Goal: Task Accomplishment & Management: Manage account settings

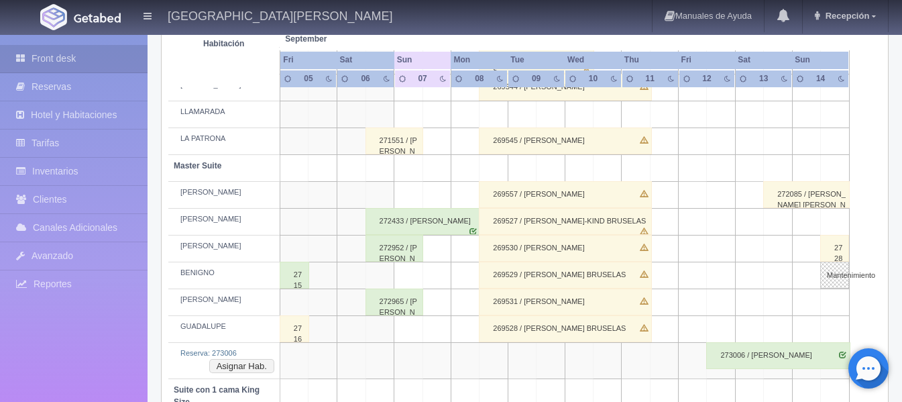
scroll to position [399, 0]
click at [465, 242] on td at bounding box center [465, 249] width 28 height 27
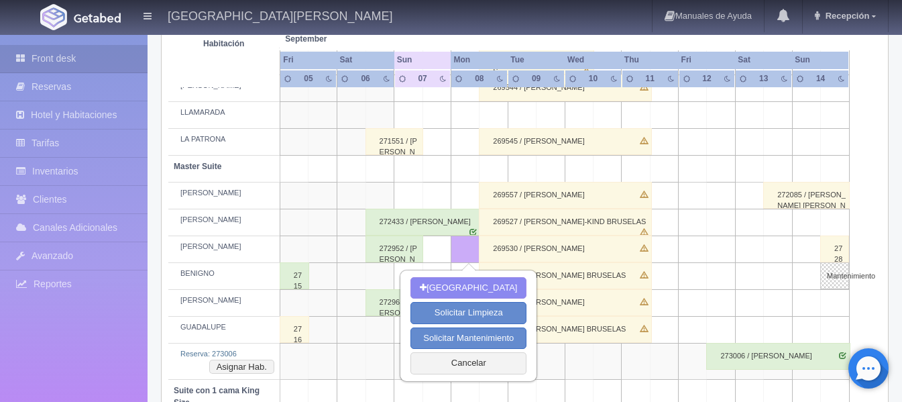
click at [467, 222] on div "272433 / [PERSON_NAME]" at bounding box center [423, 222] width 115 height 27
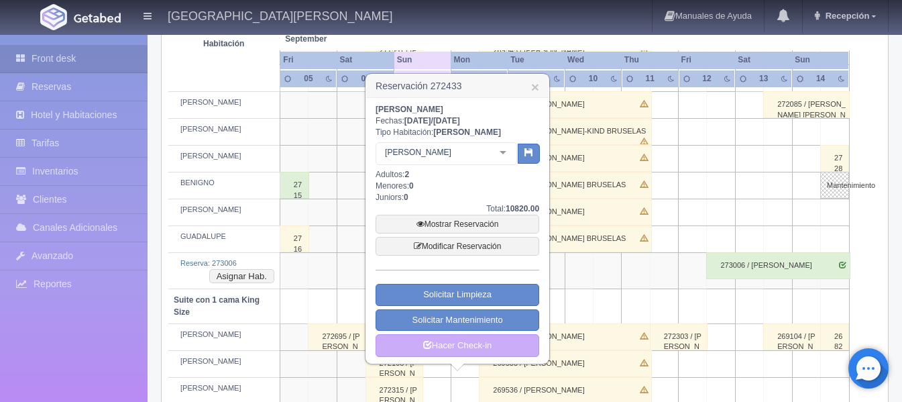
scroll to position [466, 0]
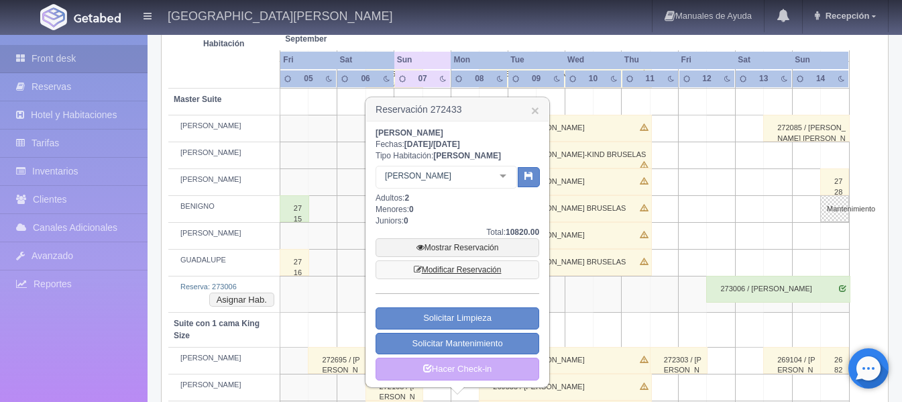
click at [478, 276] on link "Modificar Reservación" at bounding box center [458, 269] width 164 height 19
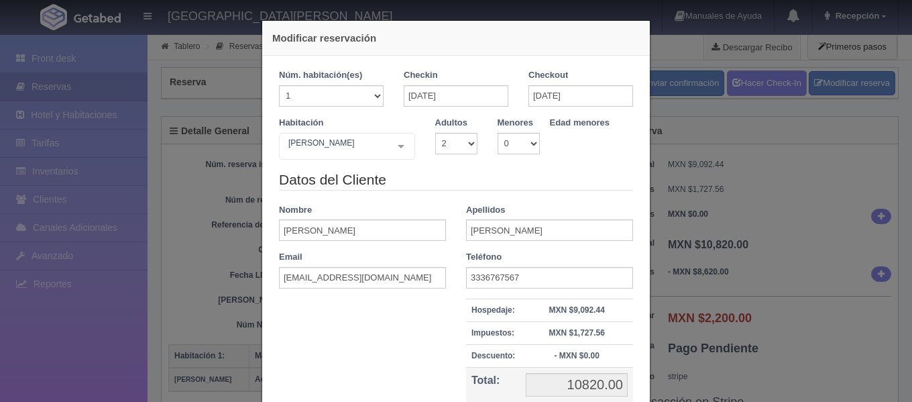
select select "2"
click at [535, 95] on input "[DATE]" at bounding box center [581, 95] width 105 height 21
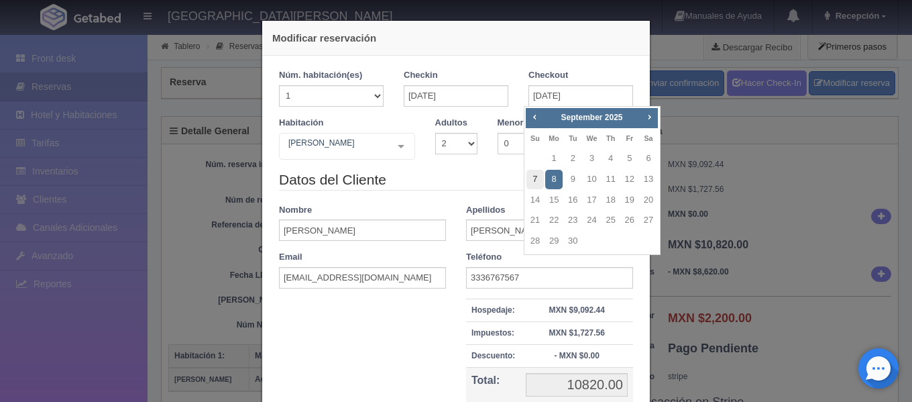
click at [534, 178] on link "7" at bounding box center [535, 179] width 17 height 19
type input "07-09-2025"
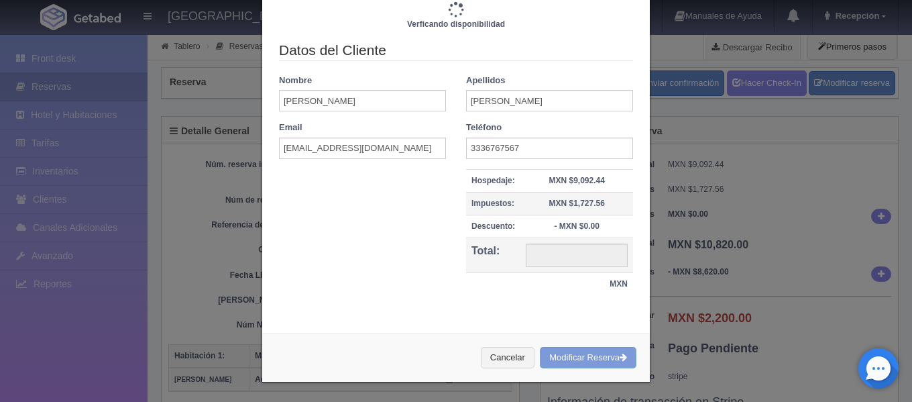
scroll to position [169, 0]
type input "6120.00"
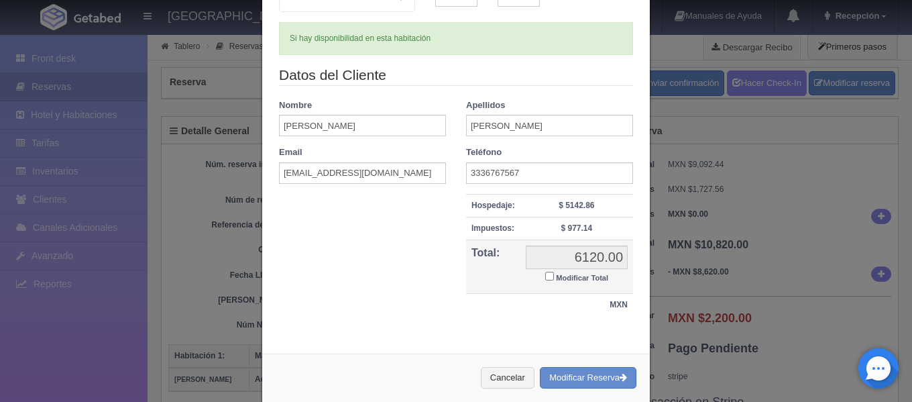
scroll to position [168, 0]
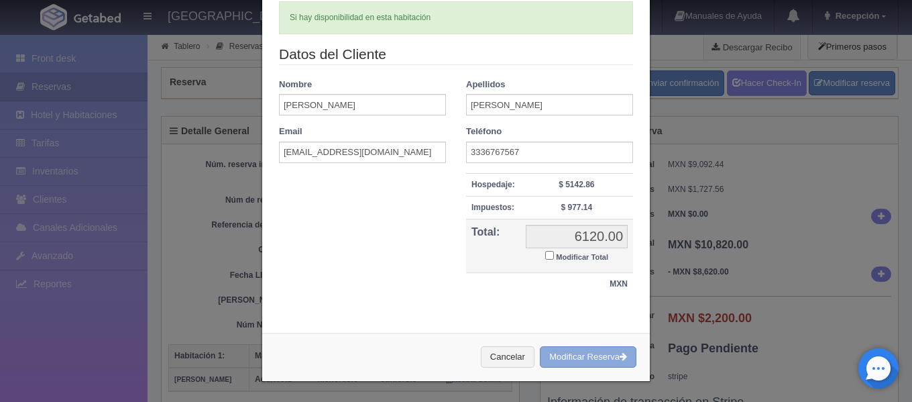
click at [583, 355] on button "Modificar Reserva" at bounding box center [588, 357] width 97 height 22
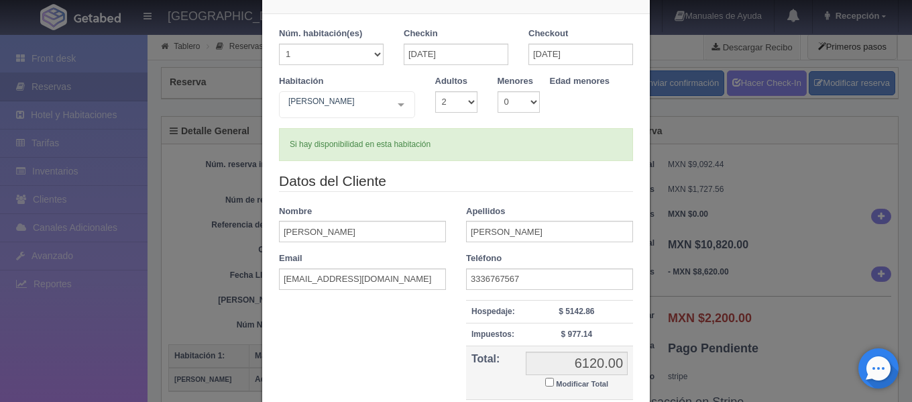
scroll to position [0, 0]
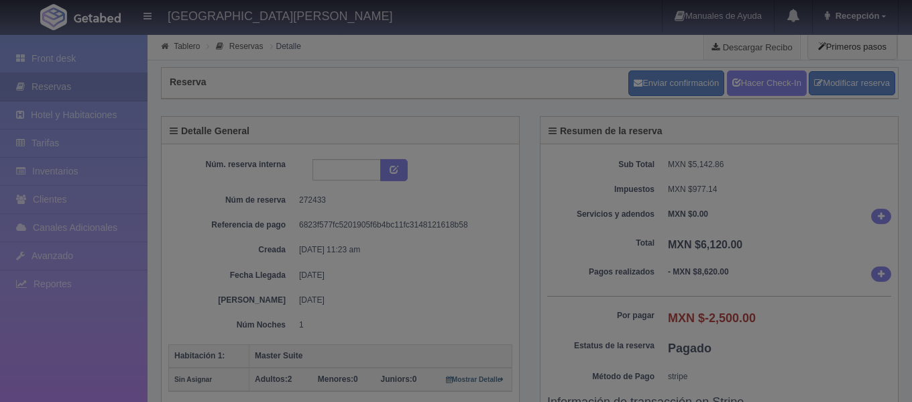
select select "2"
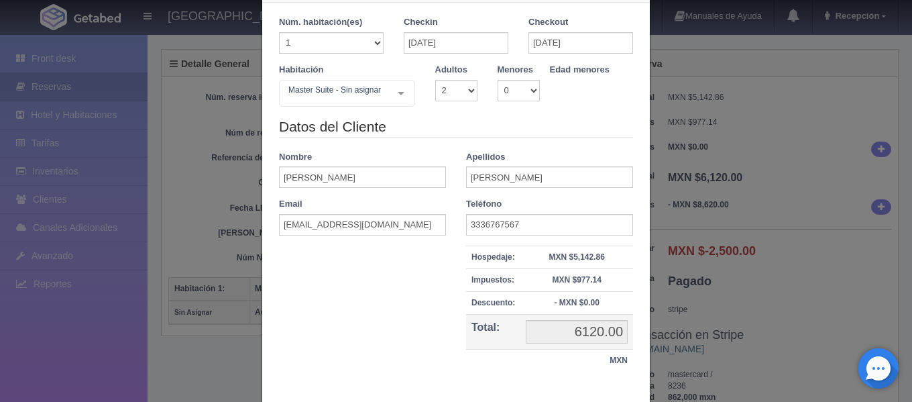
scroll to position [130, 0]
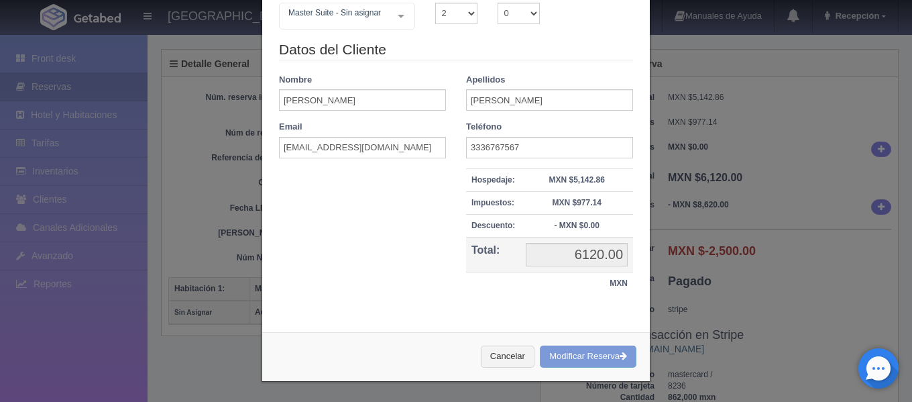
click at [583, 358] on div "Cancelar Modificar Reserva" at bounding box center [456, 356] width 388 height 49
click at [156, 258] on div "Modificar reservación Núm. habitación(es) 1 2 3 4 5 6 7 8 9 10 11 12 13 14 15 1…" at bounding box center [456, 201] width 912 height 402
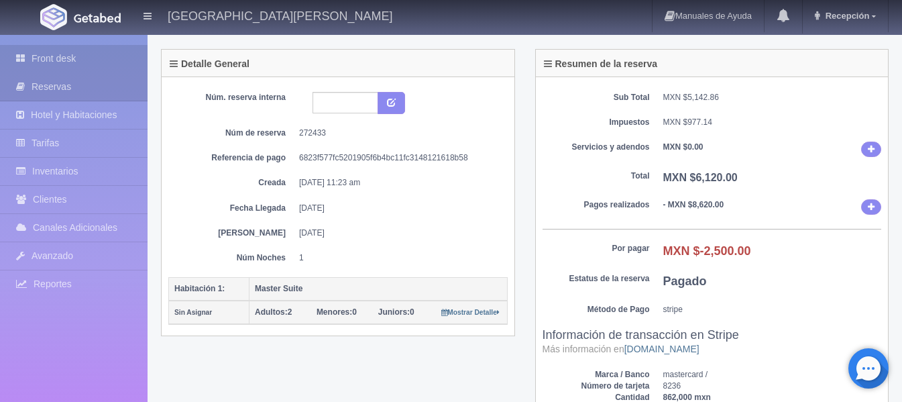
click at [49, 68] on link "Front desk" at bounding box center [74, 59] width 148 height 28
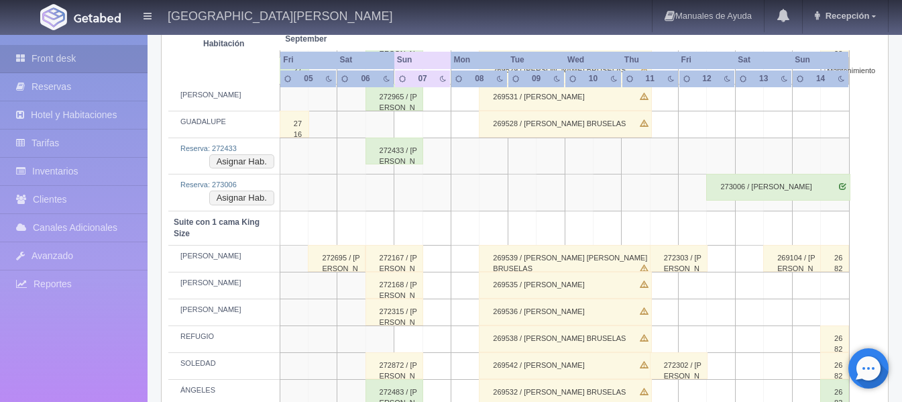
scroll to position [537, 0]
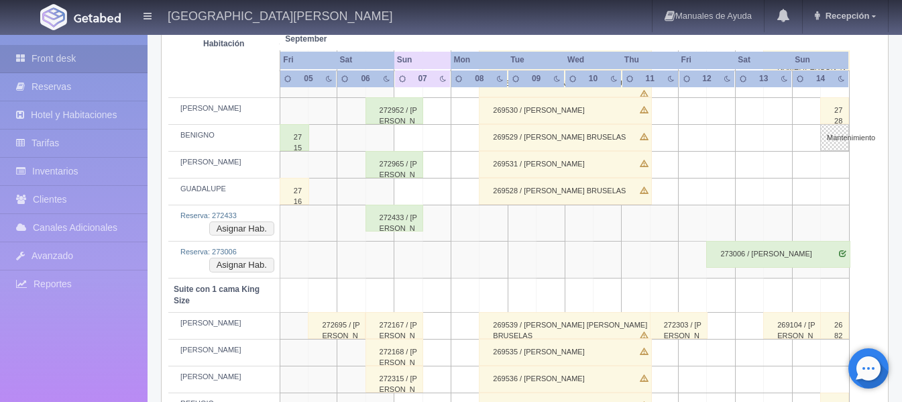
click at [416, 223] on div "272433 / [PERSON_NAME]" at bounding box center [395, 218] width 58 height 27
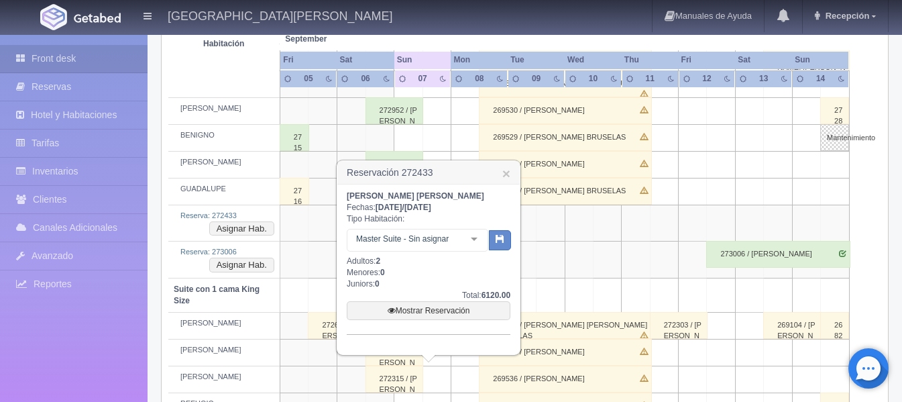
click at [472, 240] on div "Master Suite - Sin asignar Master Suite Master Suite - Sin asignar LAURA PABLO …" at bounding box center [418, 242] width 142 height 27
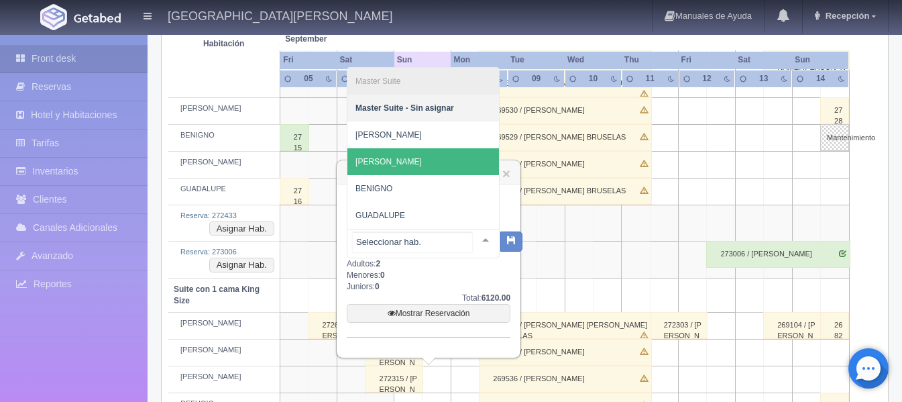
click at [422, 161] on span "[PERSON_NAME]" at bounding box center [424, 161] width 152 height 27
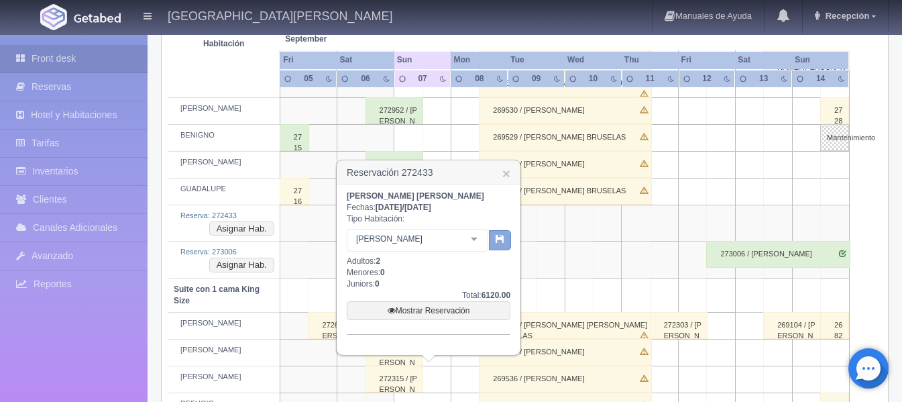
click at [506, 233] on button "button" at bounding box center [500, 240] width 22 height 20
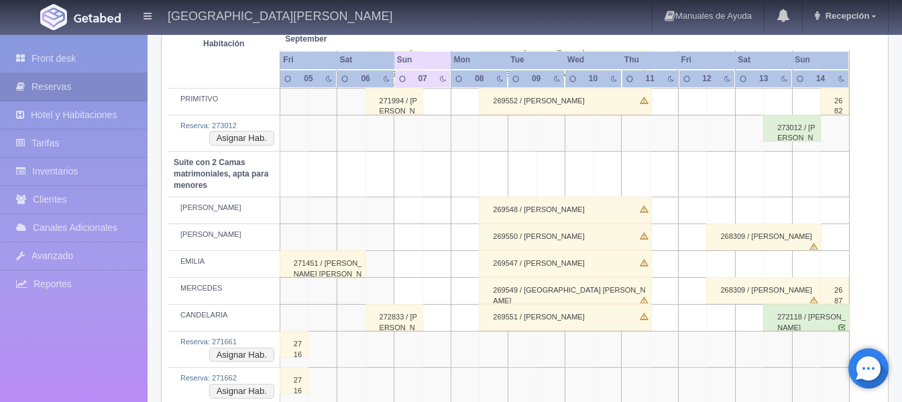
scroll to position [1204, 0]
